Goal: Find specific page/section: Find specific page/section

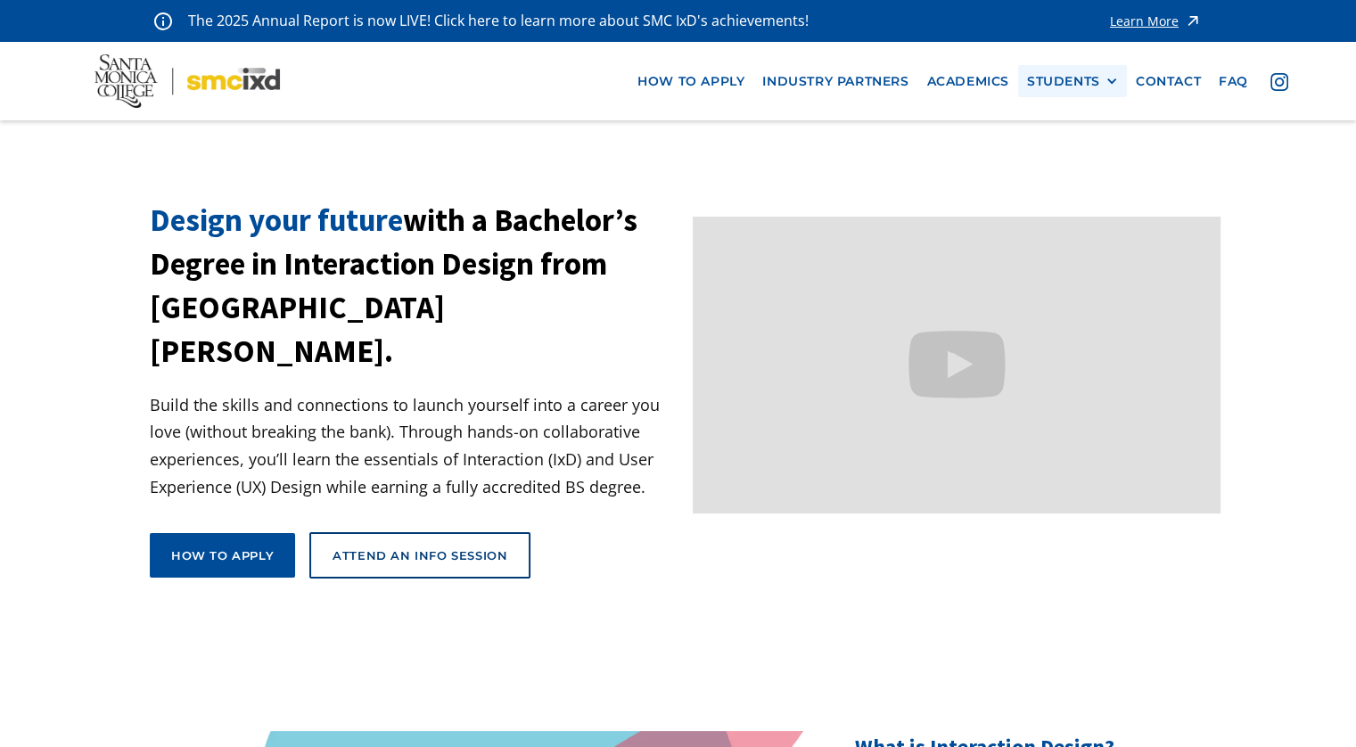
click at [1064, 82] on div "STUDENTS" at bounding box center [1063, 81] width 73 height 15
click at [1102, 151] on link "Current Students" at bounding box center [1107, 146] width 160 height 33
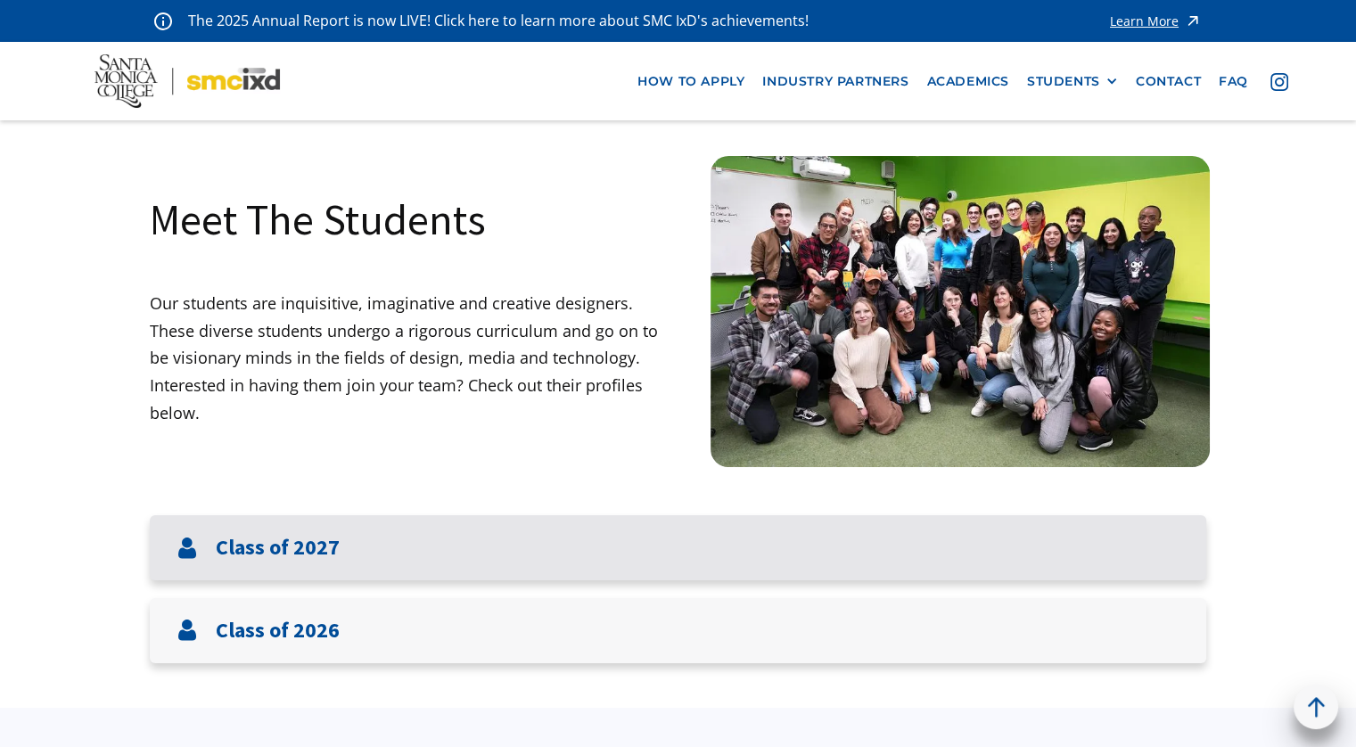
click at [587, 546] on div "Class of 2027" at bounding box center [678, 547] width 1056 height 65
click at [228, 550] on h3 "Class of 2027" at bounding box center [278, 548] width 124 height 26
click at [273, 551] on h3 "Class of 2027" at bounding box center [278, 548] width 124 height 26
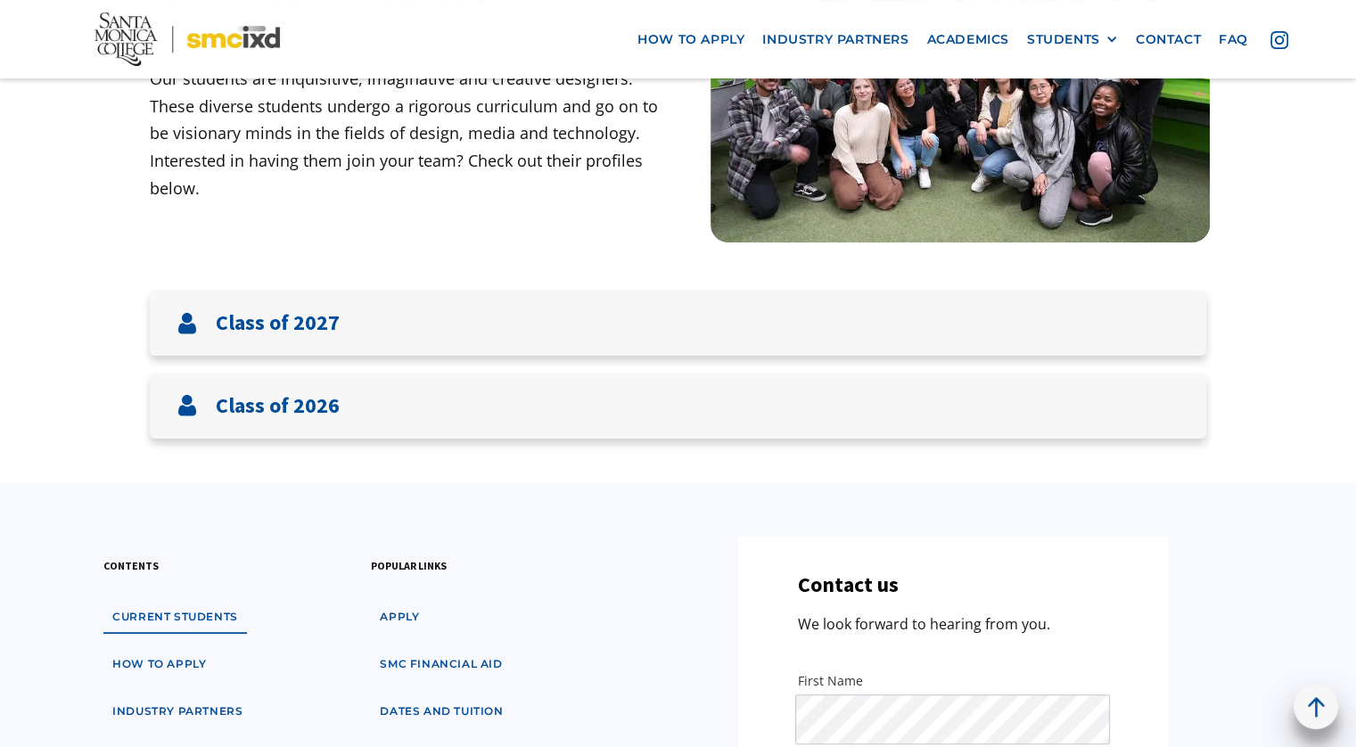
scroll to position [267, 0]
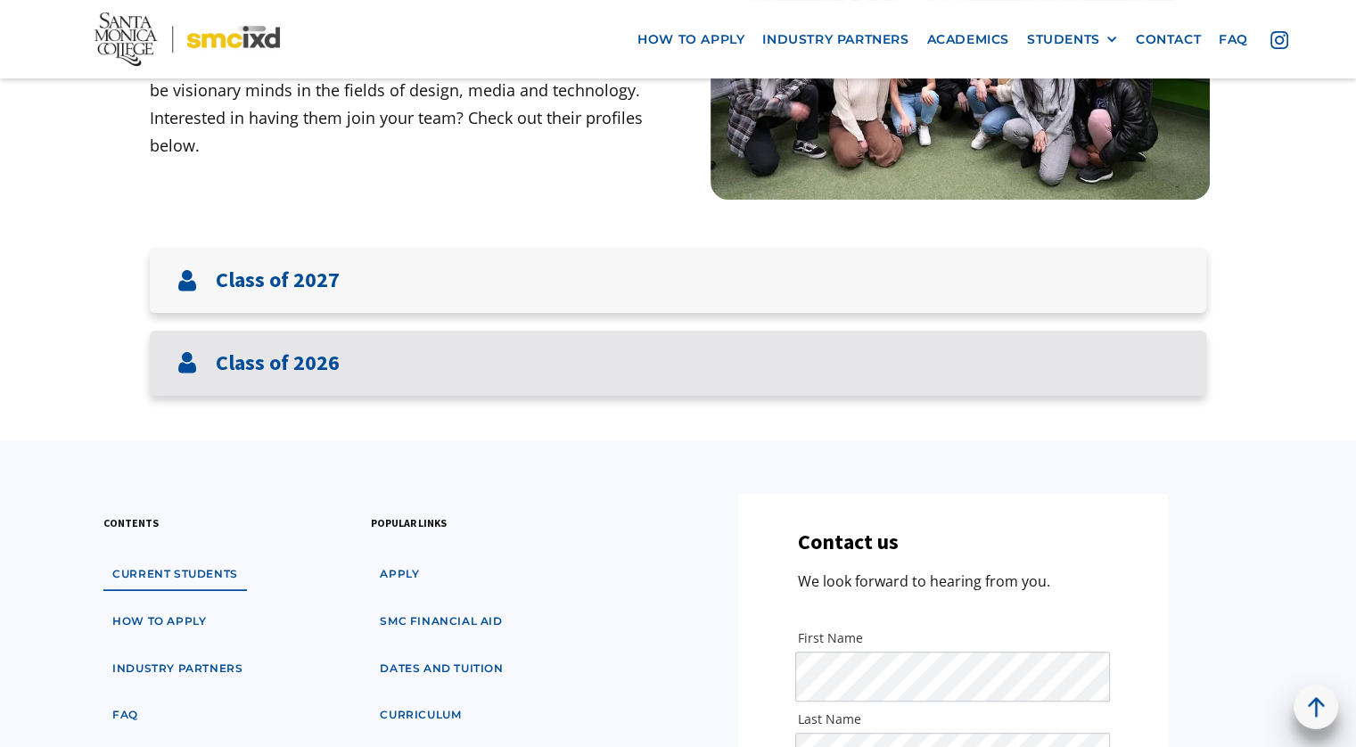
click at [415, 370] on div "Class of 2026" at bounding box center [678, 363] width 1056 height 65
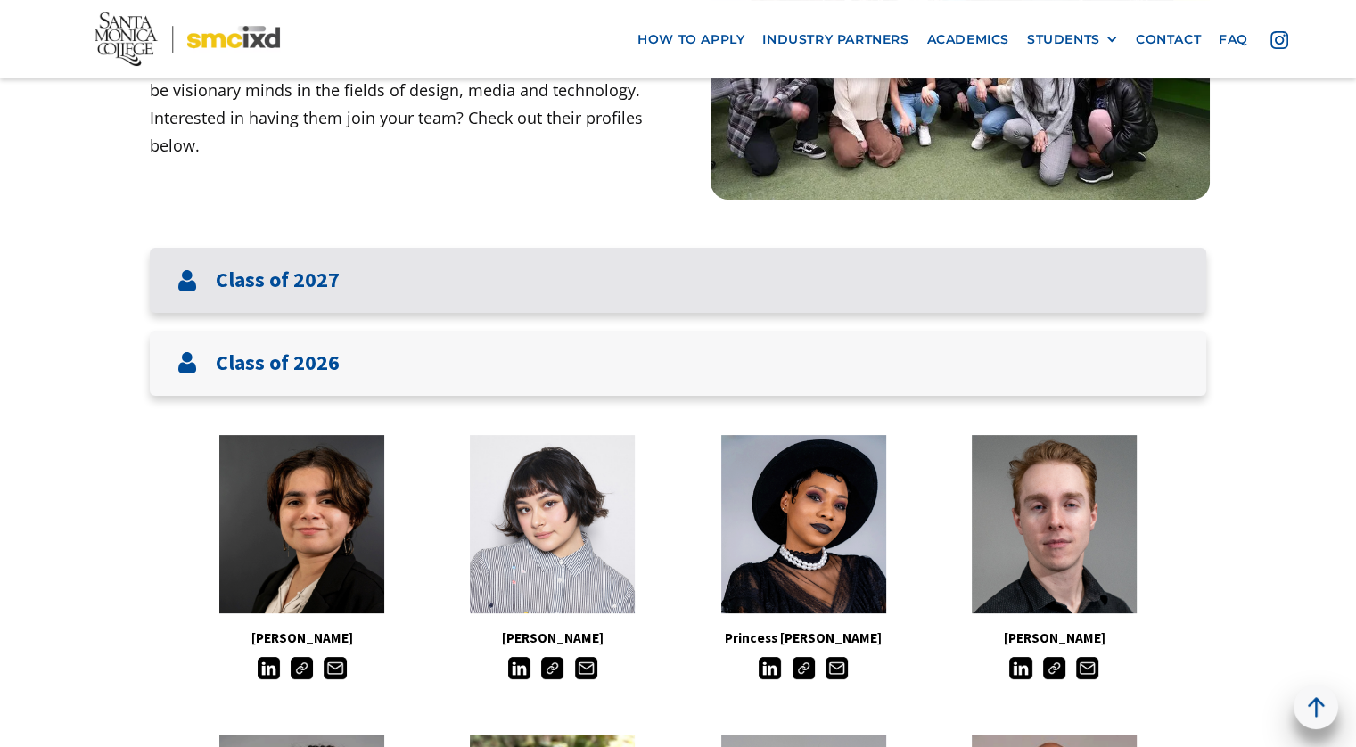
click at [404, 280] on div "Class of 2027" at bounding box center [678, 280] width 1056 height 65
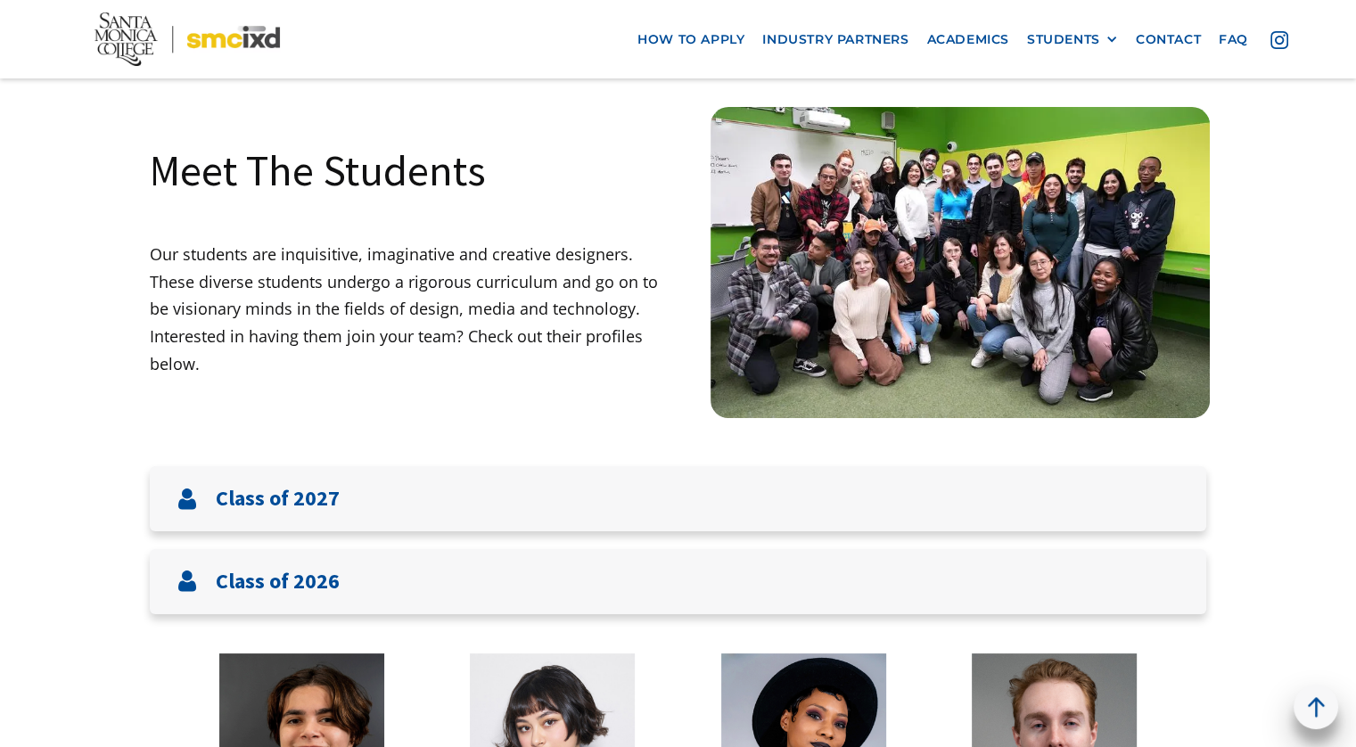
scroll to position [0, 0]
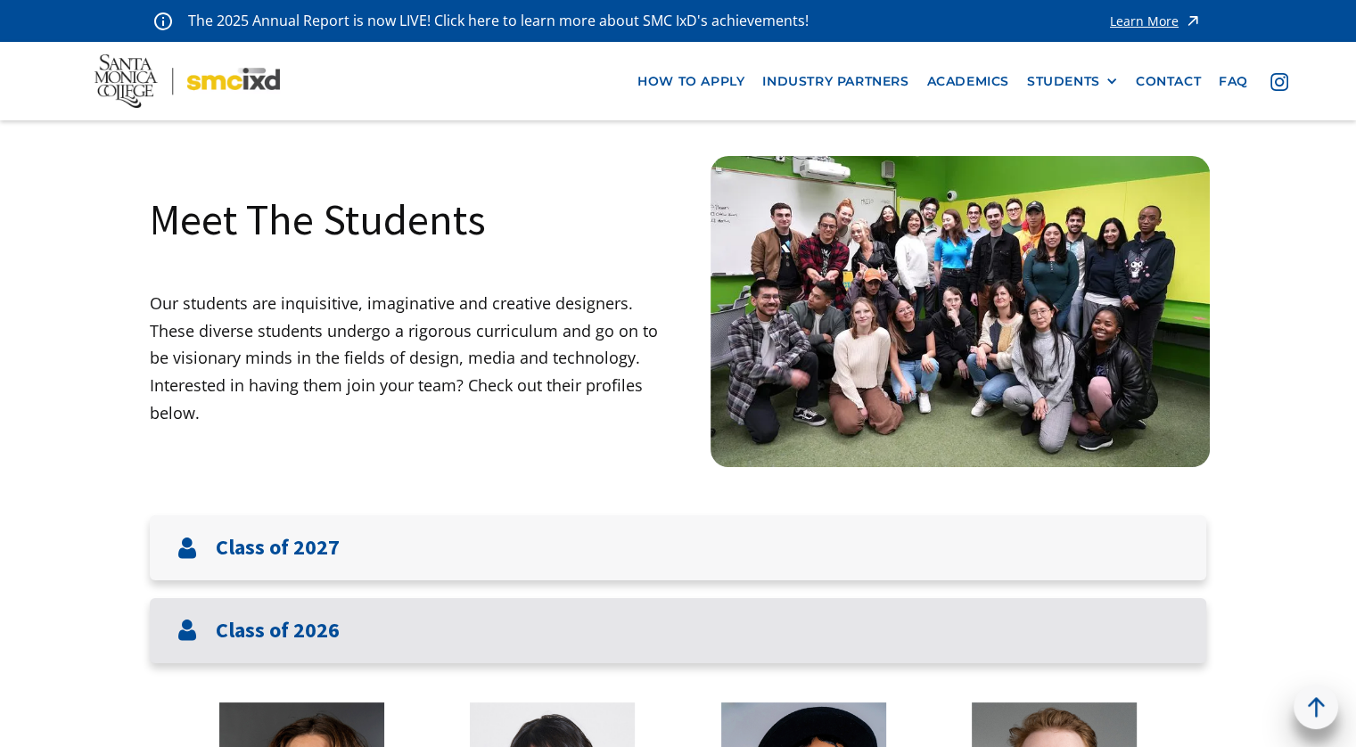
click at [357, 644] on div "Class of 2026" at bounding box center [678, 630] width 1056 height 65
